Goal: Transaction & Acquisition: Purchase product/service

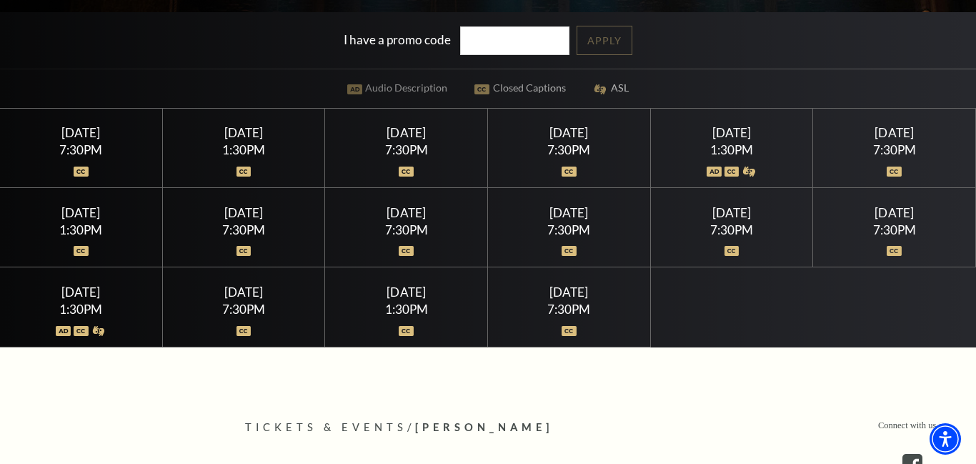
scroll to position [343, 0]
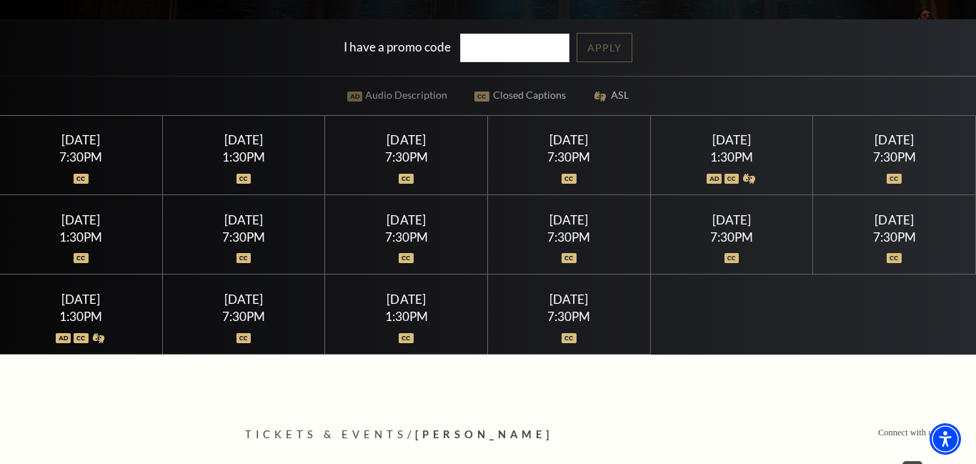
click at [573, 310] on div "7:30PM" at bounding box center [569, 316] width 128 height 12
click at [578, 345] on div "Sunday July 26 7:30PM" at bounding box center [569, 313] width 163 height 79
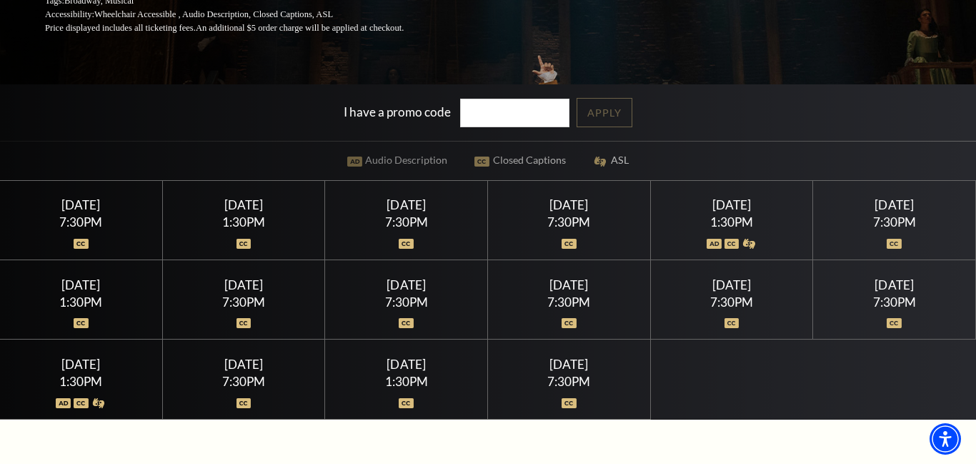
scroll to position [0, 0]
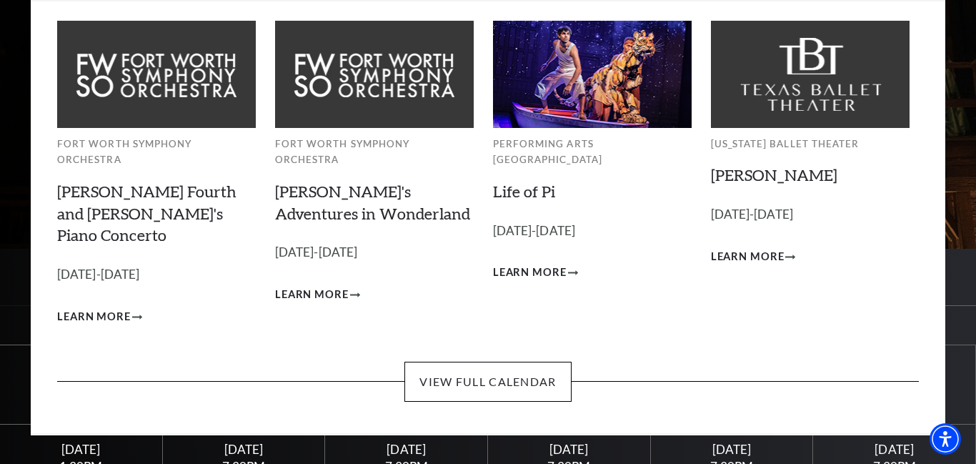
scroll to position [110, 0]
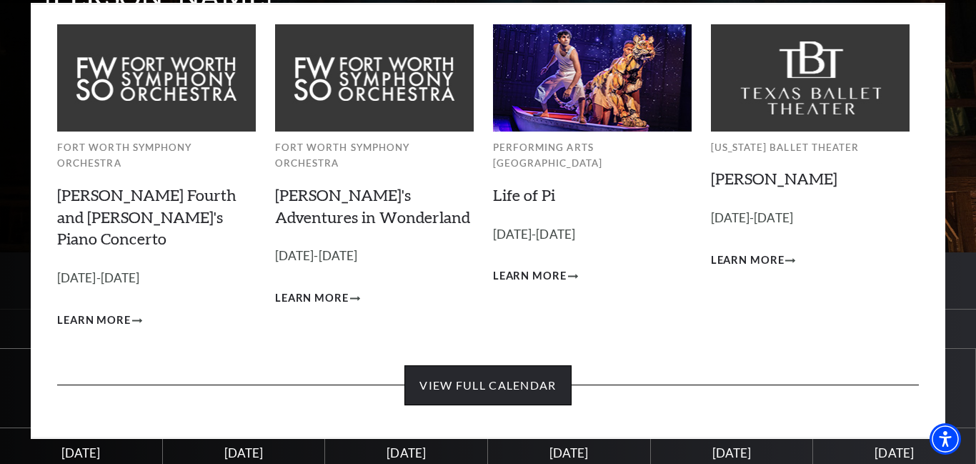
click at [518, 365] on link "View Full Calendar" at bounding box center [488, 385] width 167 height 40
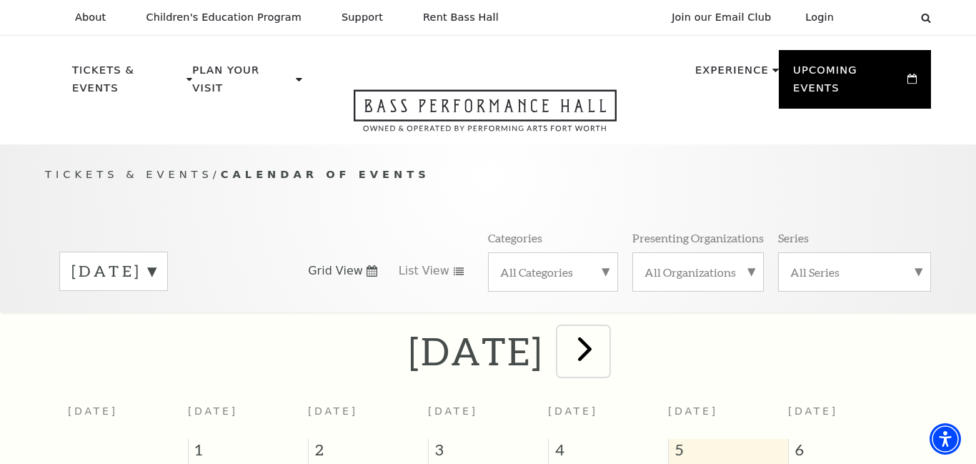
click at [605, 331] on span "next" at bounding box center [585, 348] width 41 height 41
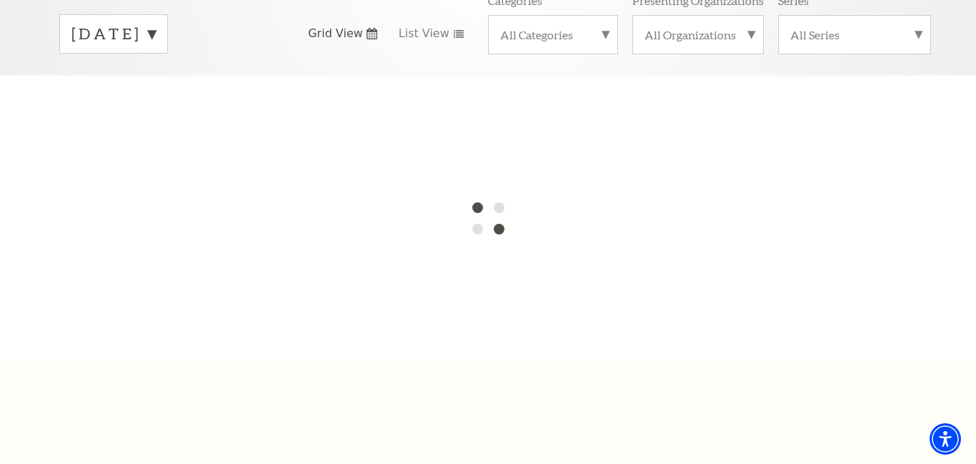
scroll to position [236, 0]
click at [156, 24] on label "[DATE]" at bounding box center [113, 35] width 84 height 22
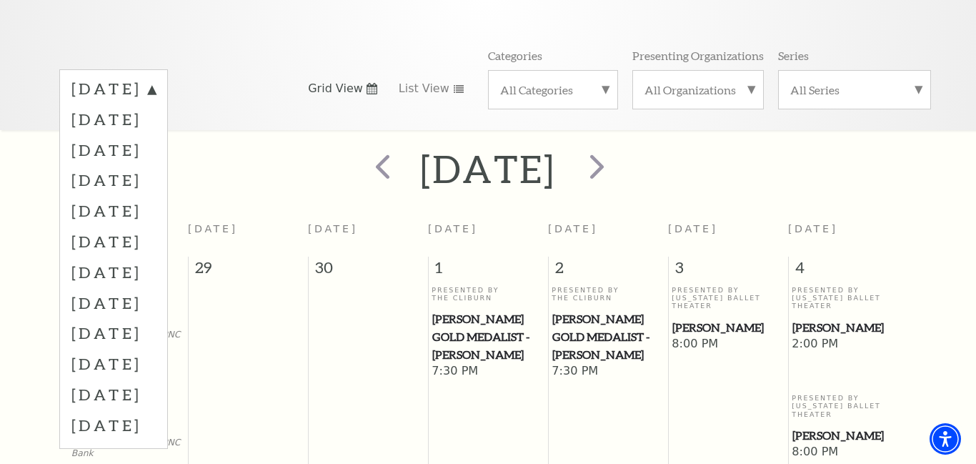
scroll to position [0, 0]
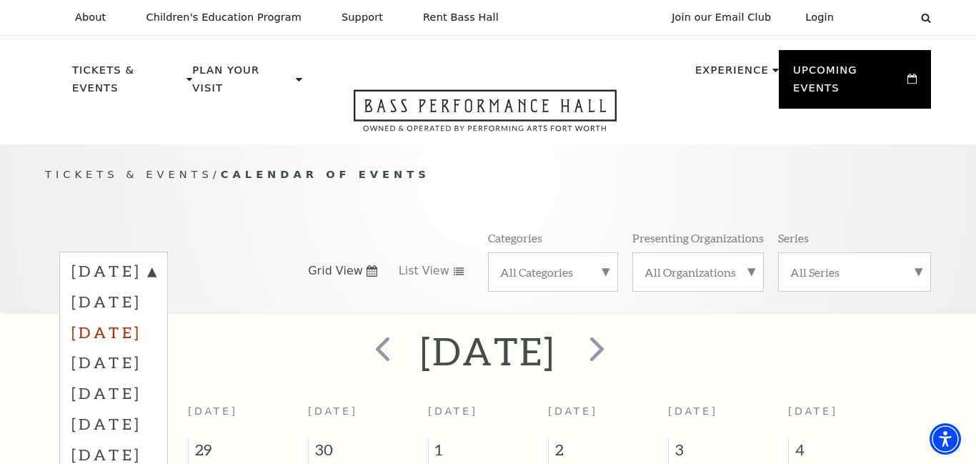
click at [156, 317] on label "[DATE]" at bounding box center [113, 332] width 84 height 31
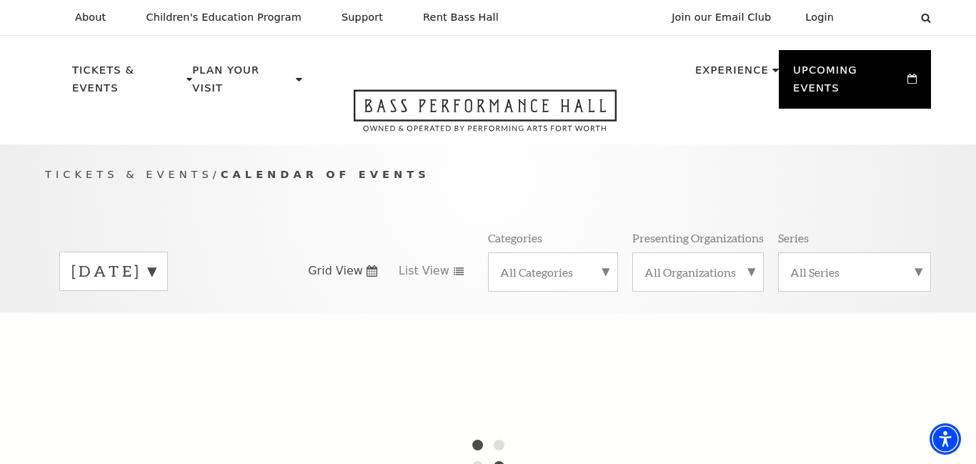
click at [156, 260] on label "October 2025" at bounding box center [113, 271] width 84 height 22
click at [193, 315] on div at bounding box center [488, 455] width 976 height 286
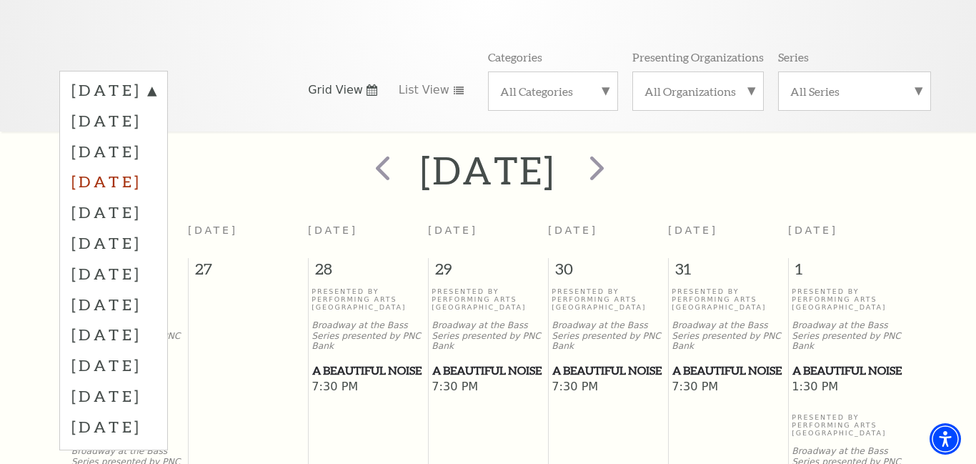
scroll to position [179, 0]
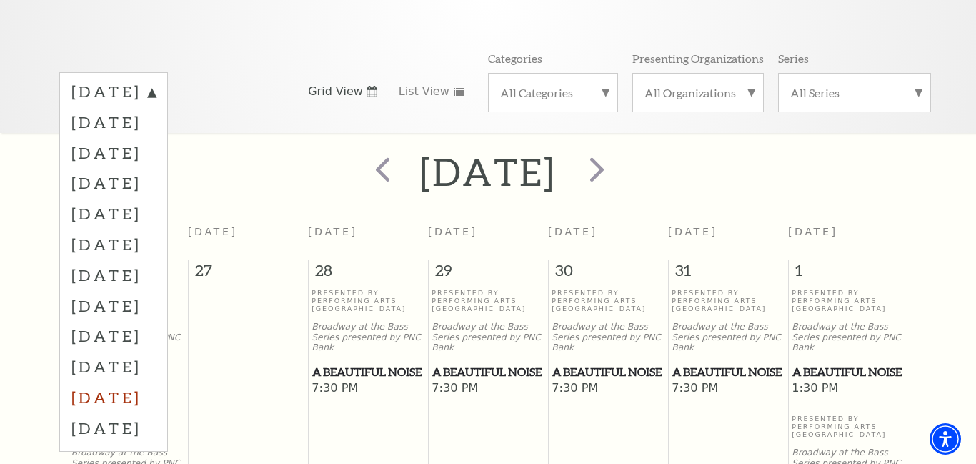
click at [156, 382] on label "July 2026" at bounding box center [113, 397] width 84 height 31
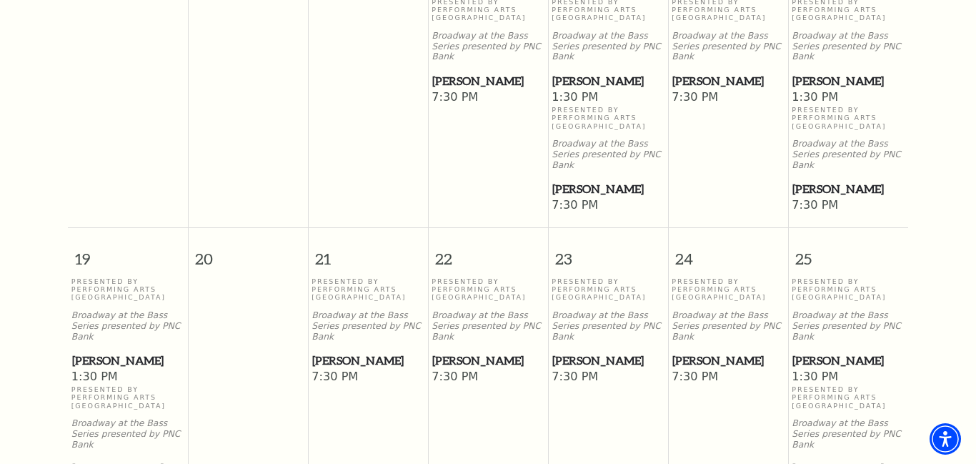
scroll to position [0, 0]
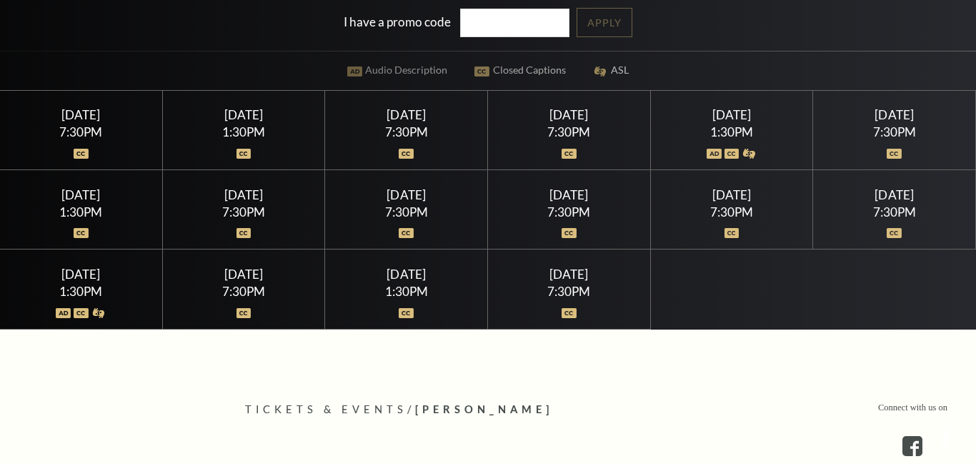
scroll to position [370, 0]
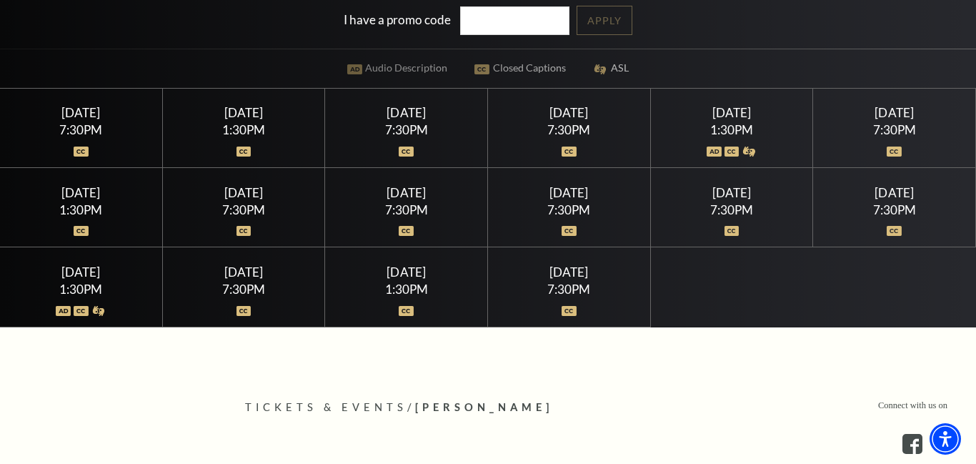
click at [545, 280] on div "Sunday July 26 7:30PM" at bounding box center [569, 286] width 163 height 79
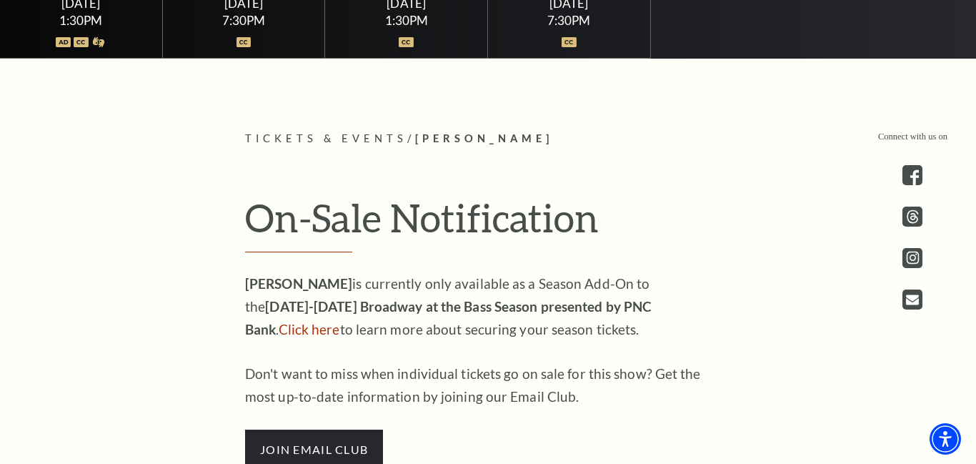
scroll to position [645, 0]
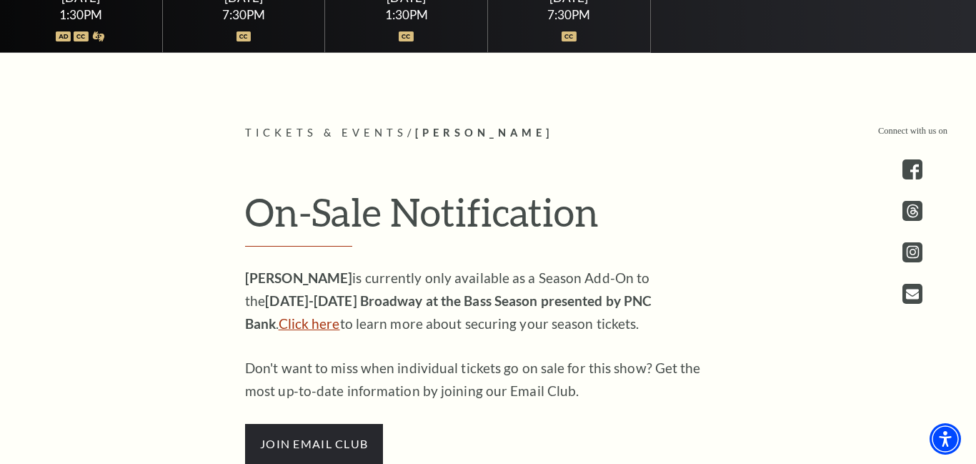
click at [340, 315] on link "Click here" at bounding box center [309, 323] width 61 height 16
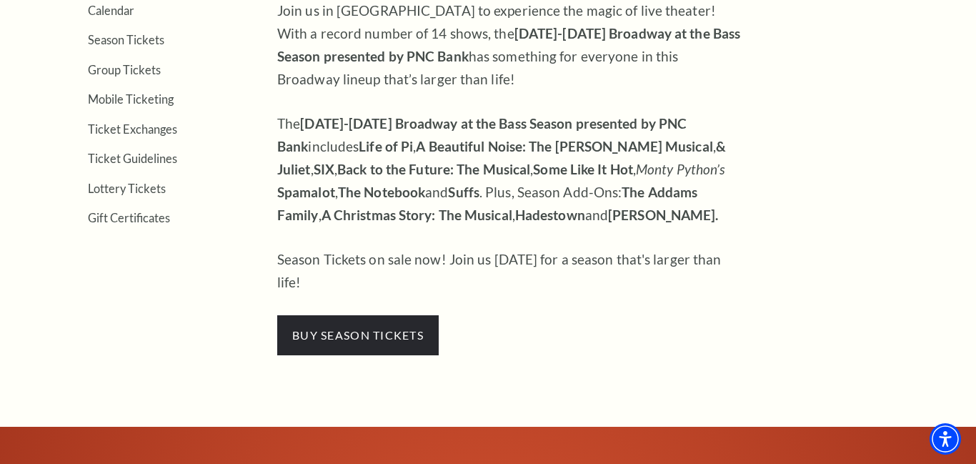
scroll to position [525, 0]
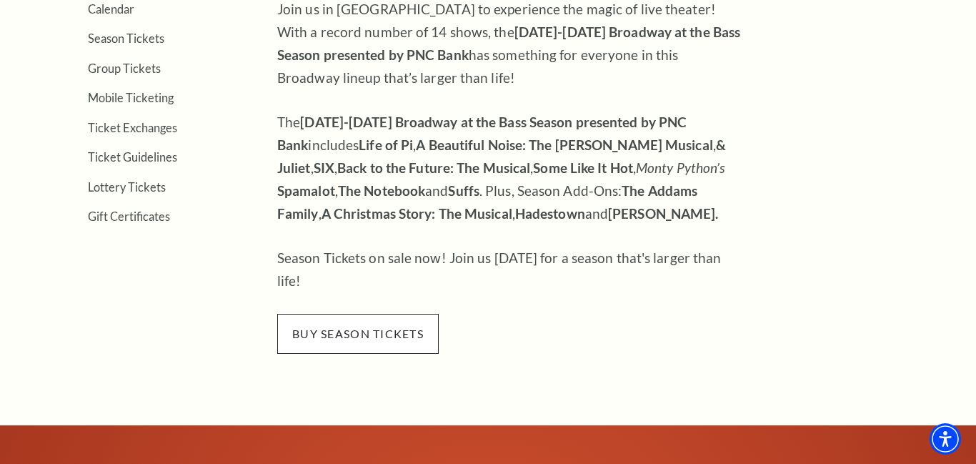
click at [422, 314] on span "buy season tickets" at bounding box center [358, 334] width 162 height 40
